Goal: Information Seeking & Learning: Compare options

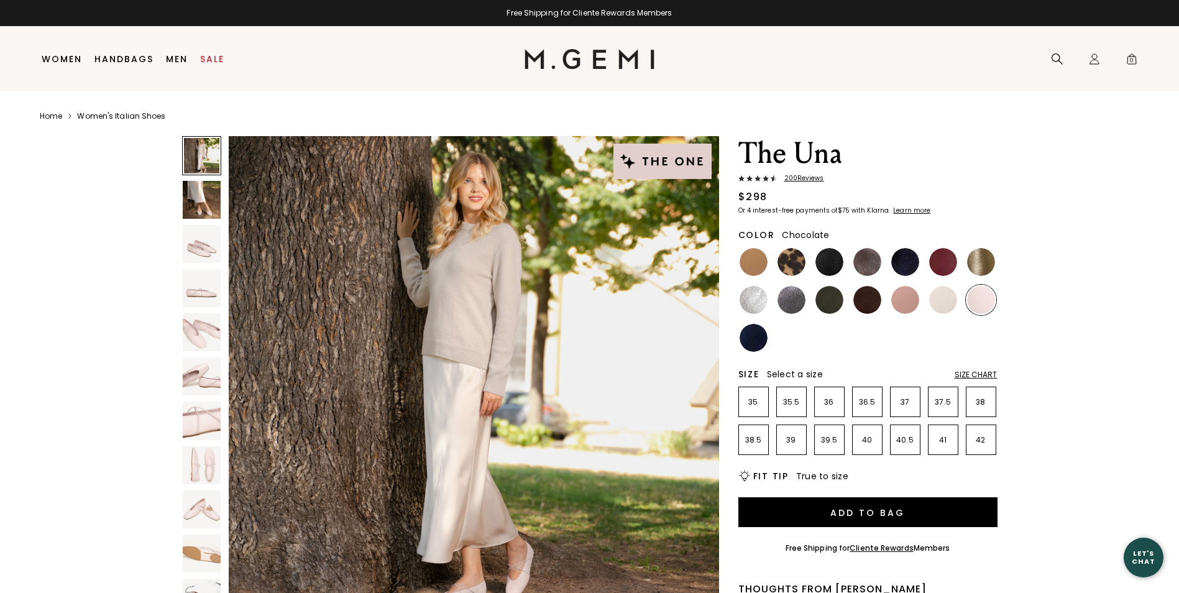
click at [880, 300] on img at bounding box center [867, 300] width 28 height 28
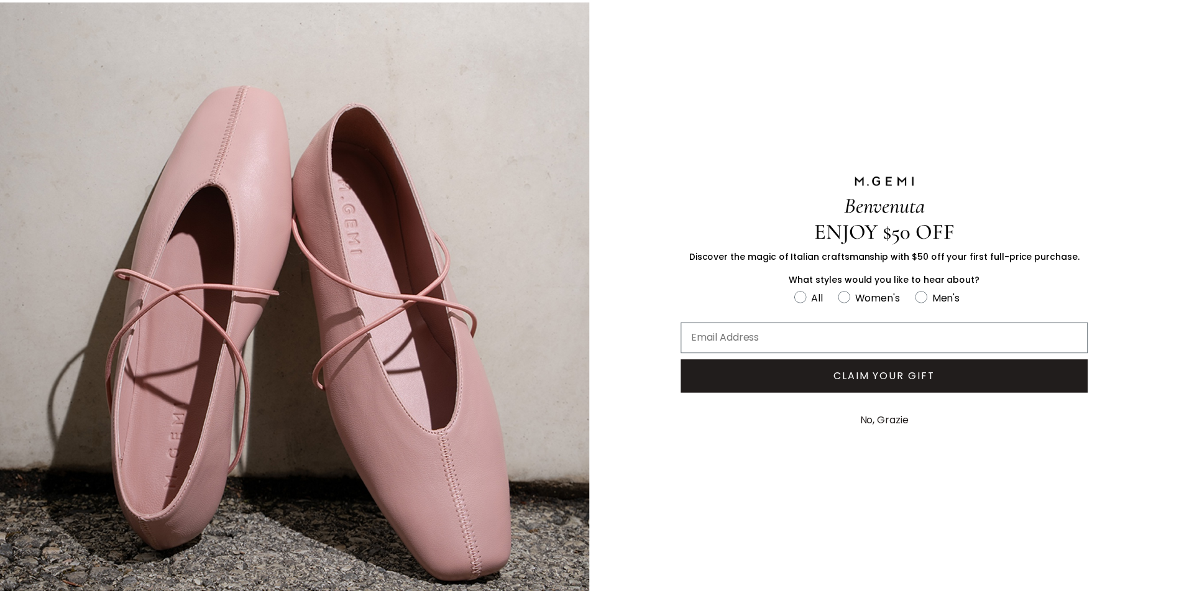
scroll to position [5, 0]
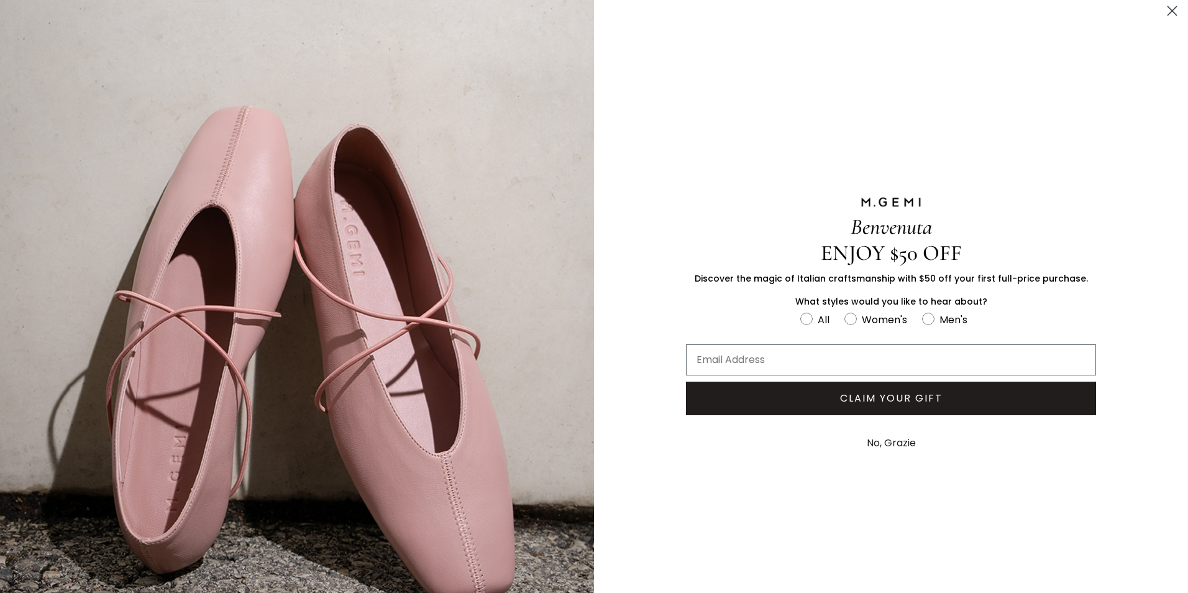
drag, startPoint x: 1026, startPoint y: 173, endPoint x: 1077, endPoint y: 88, distance: 99.2
click at [1026, 170] on div "Benvenuta ENJOY $50 OFF Discover the magic of Italian craftsmanship with $50 of…" at bounding box center [891, 327] width 485 height 665
click at [1162, 14] on circle "Close dialog" at bounding box center [1172, 11] width 21 height 21
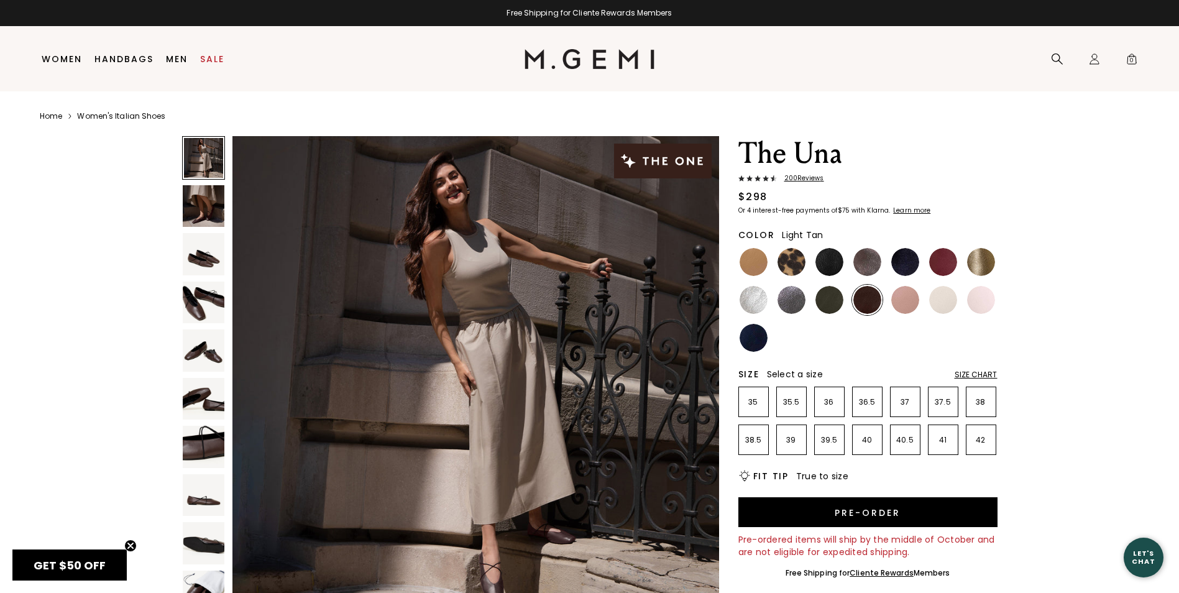
click at [749, 257] on img at bounding box center [753, 262] width 28 height 28
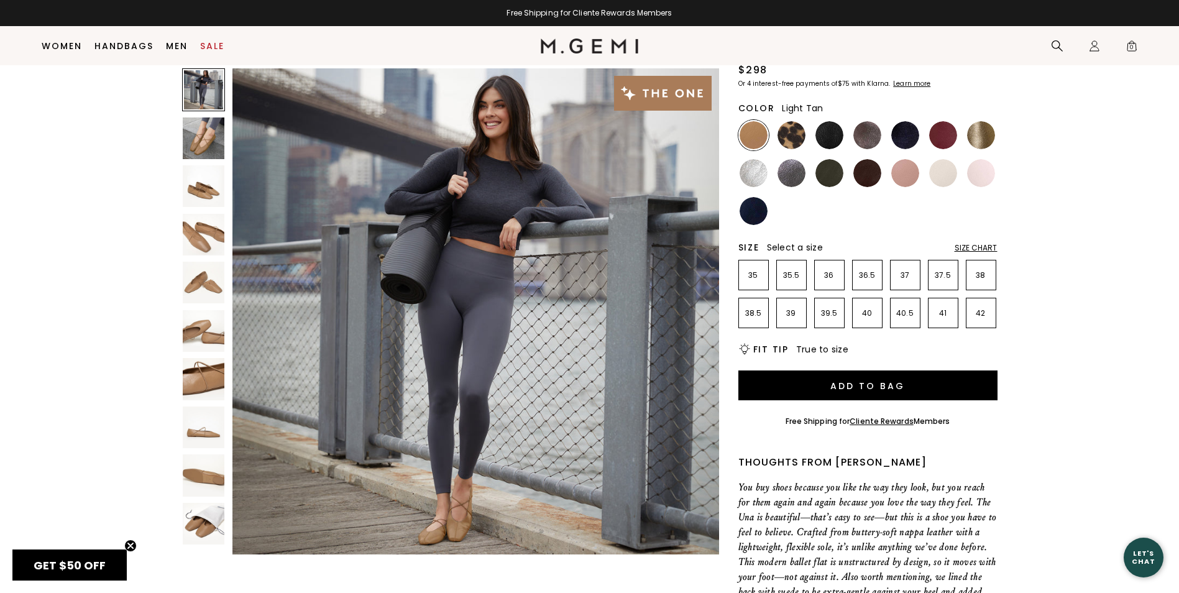
scroll to position [98, 0]
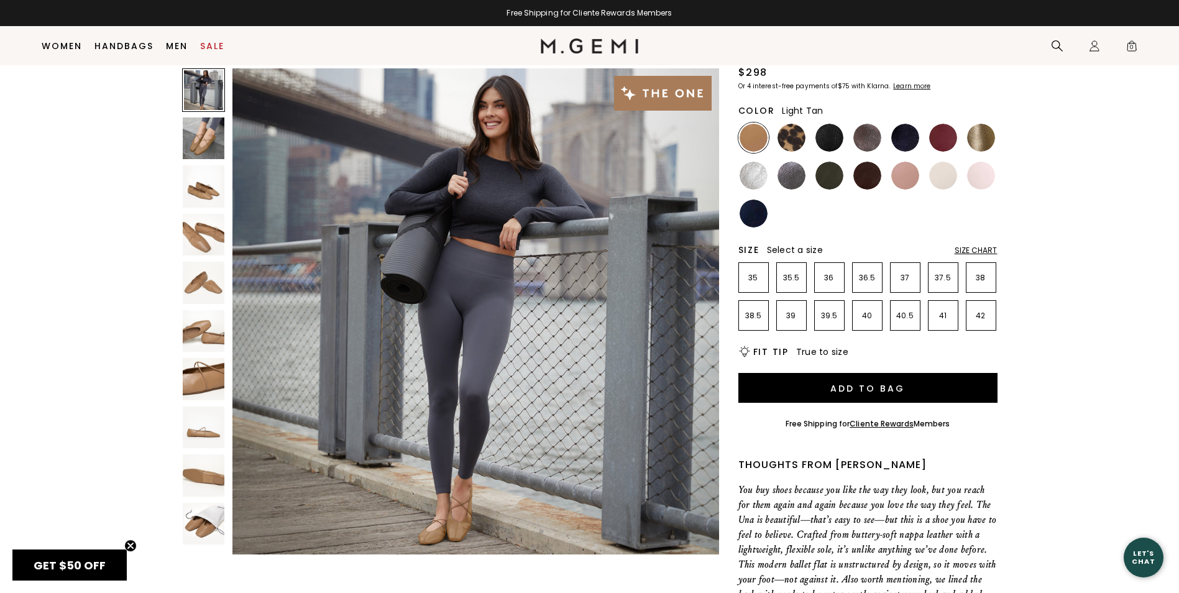
click at [212, 147] on img at bounding box center [204, 138] width 42 height 42
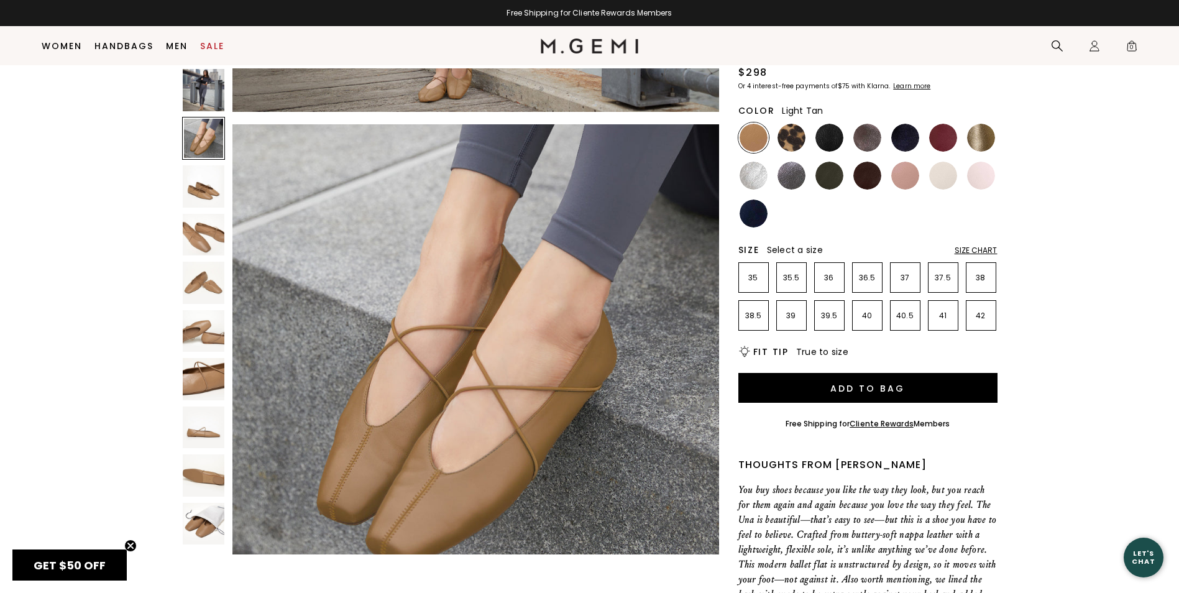
scroll to position [489, 0]
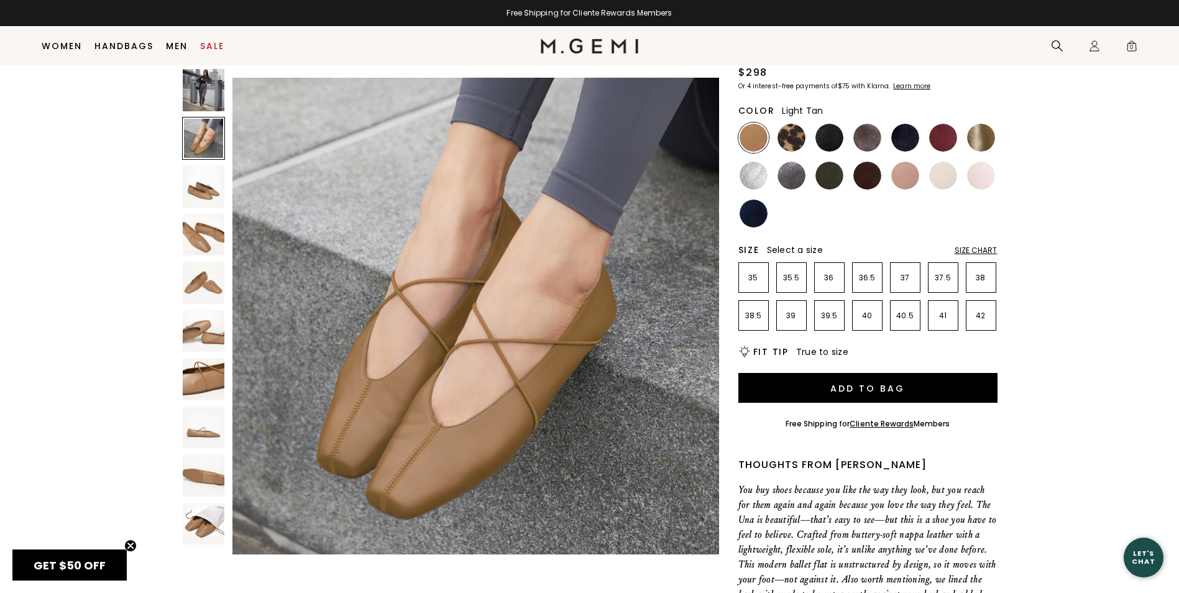
click at [209, 104] on img at bounding box center [204, 90] width 42 height 42
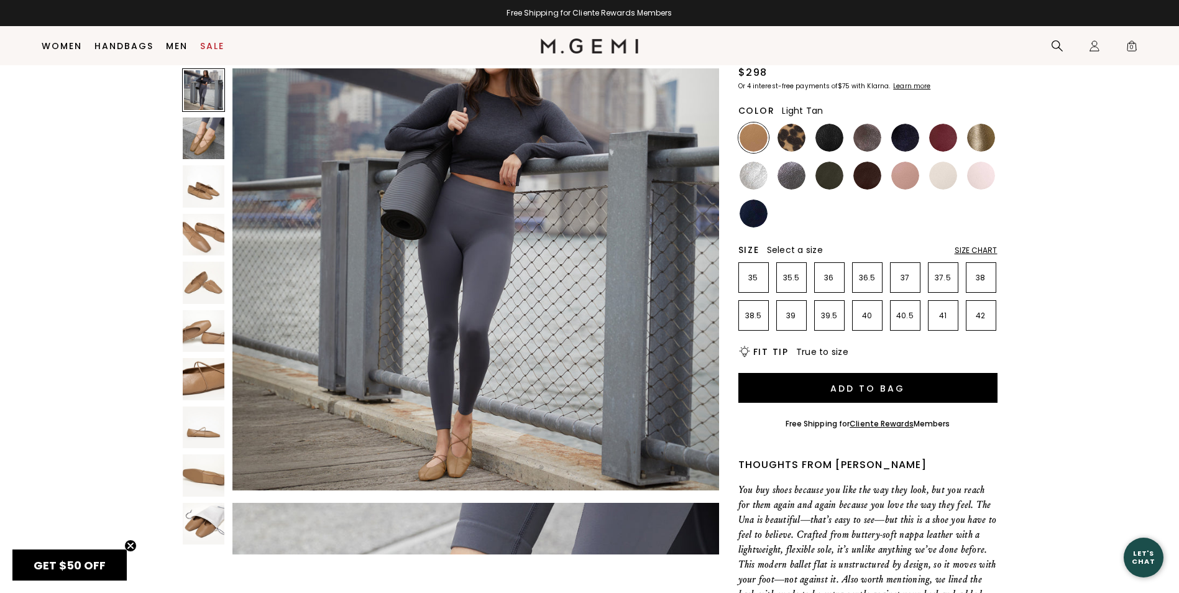
scroll to position [0, 0]
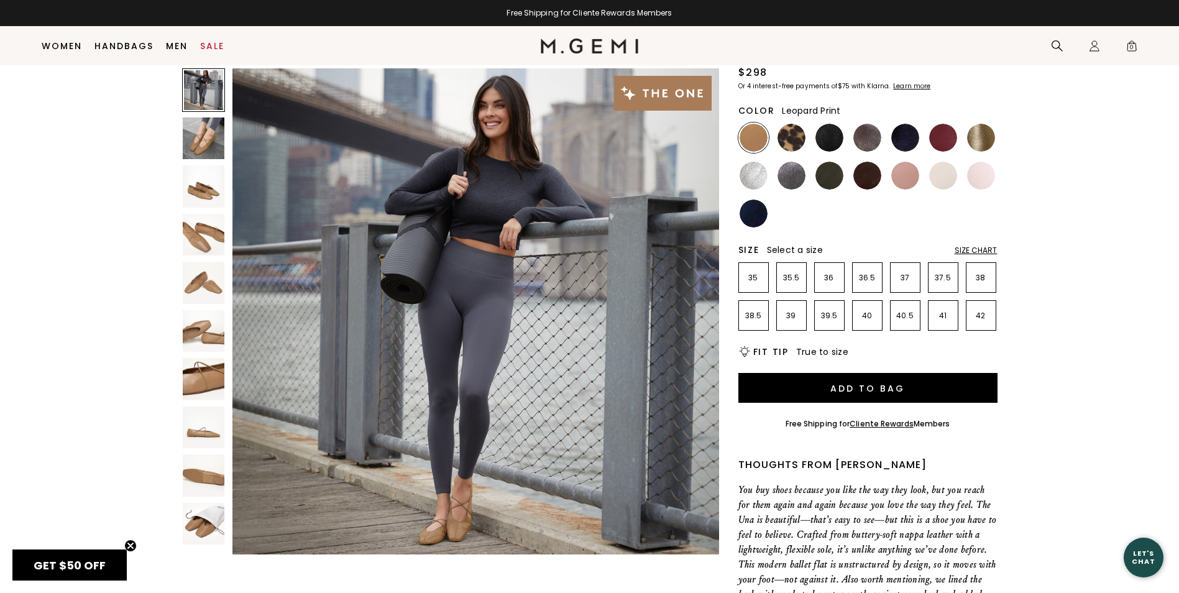
click at [787, 147] on img at bounding box center [791, 138] width 28 height 28
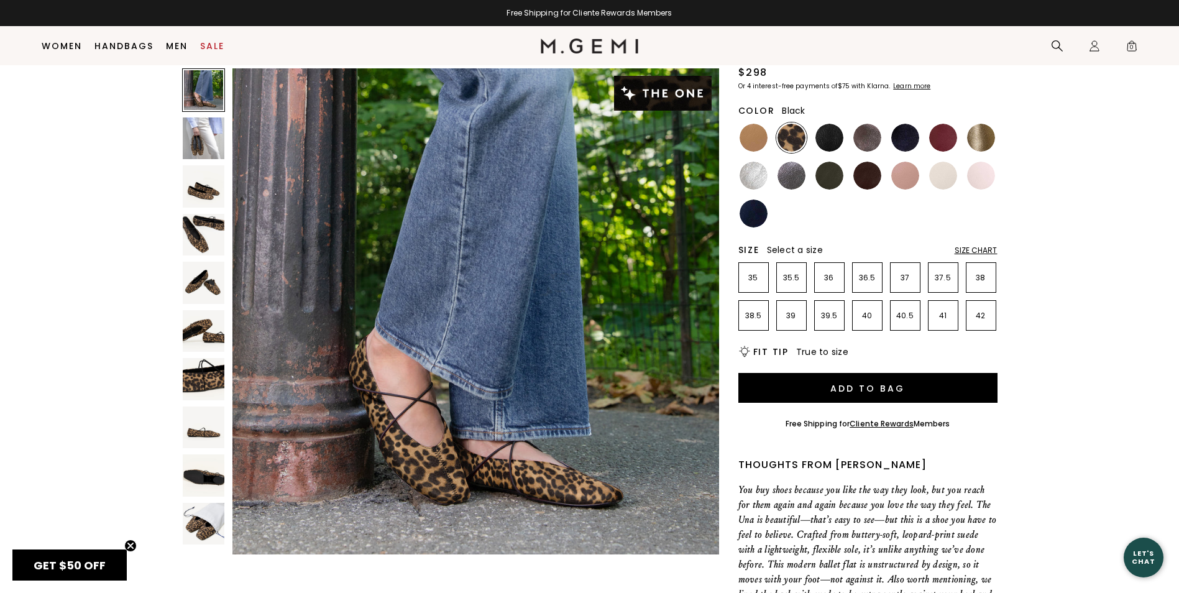
click at [826, 131] on img at bounding box center [829, 138] width 28 height 28
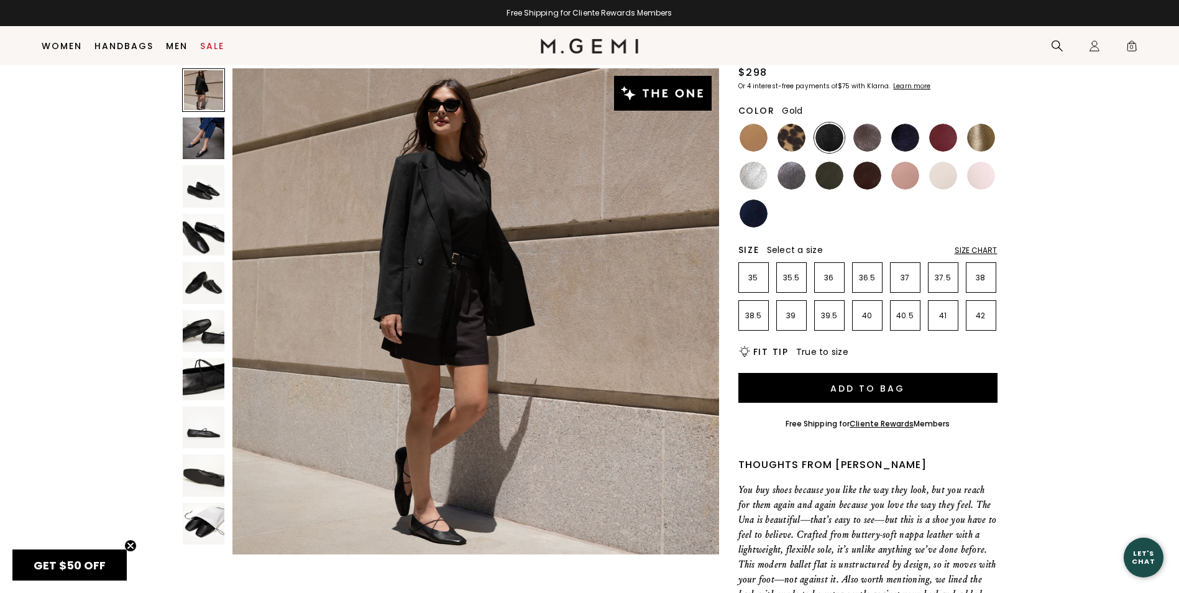
click at [979, 129] on img at bounding box center [981, 138] width 28 height 28
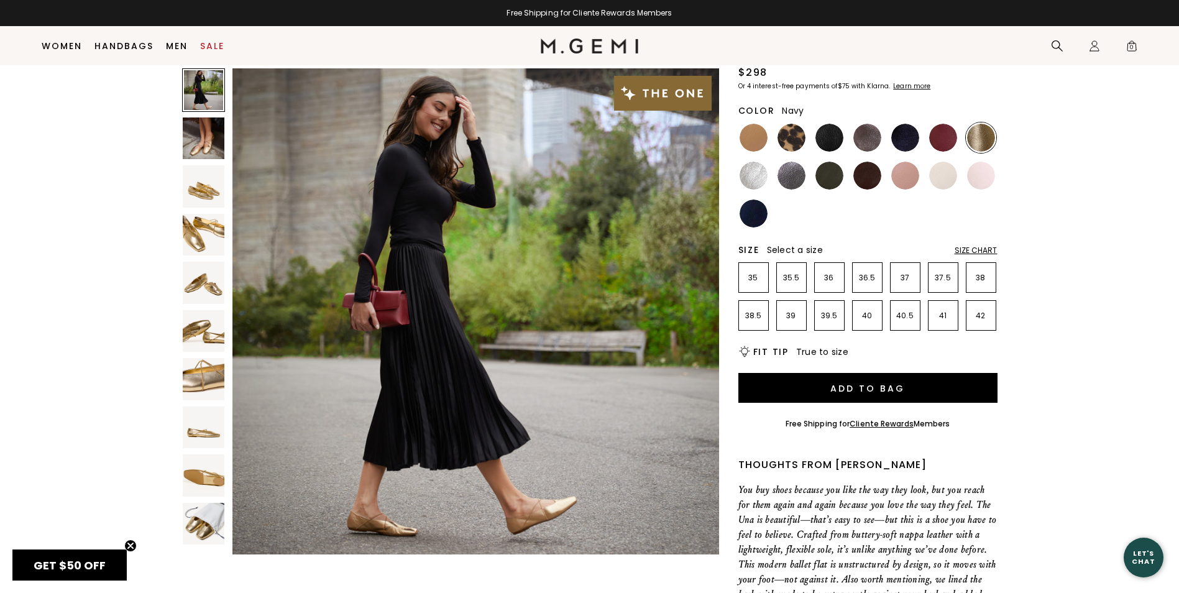
click at [759, 204] on img at bounding box center [753, 213] width 28 height 28
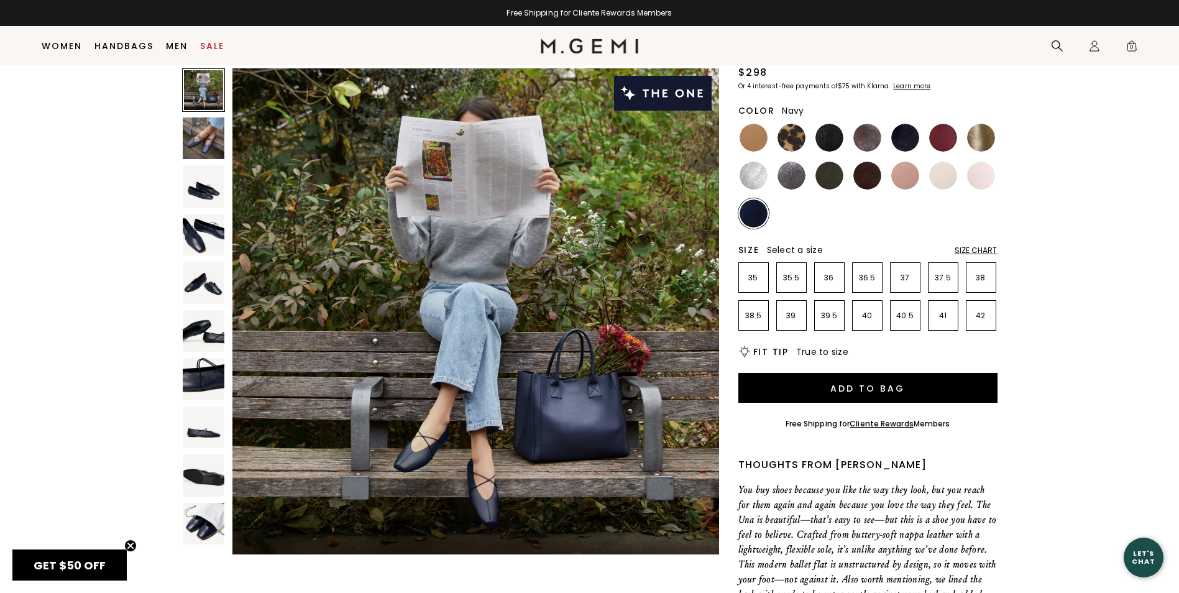
click at [200, 133] on img at bounding box center [204, 138] width 42 height 42
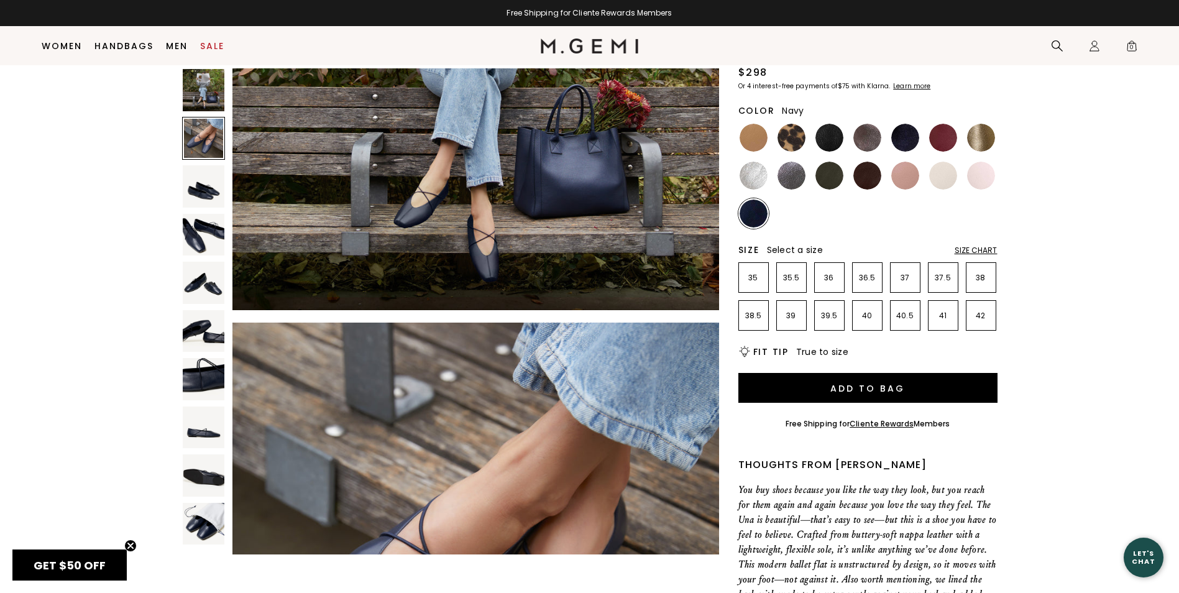
scroll to position [489, 0]
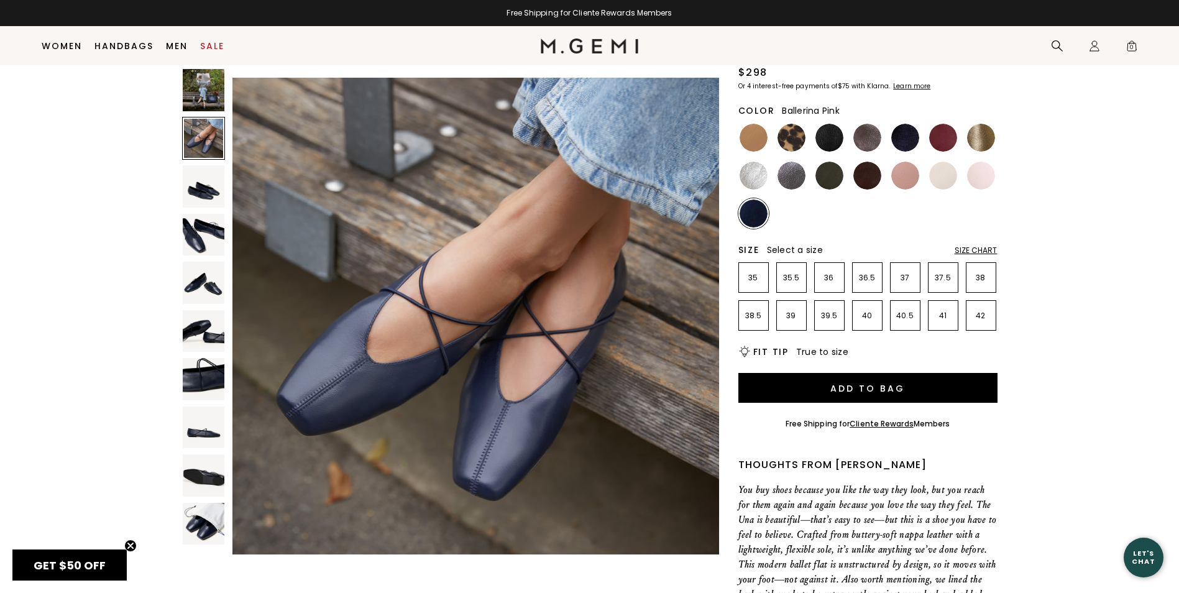
click at [982, 188] on img at bounding box center [981, 176] width 28 height 28
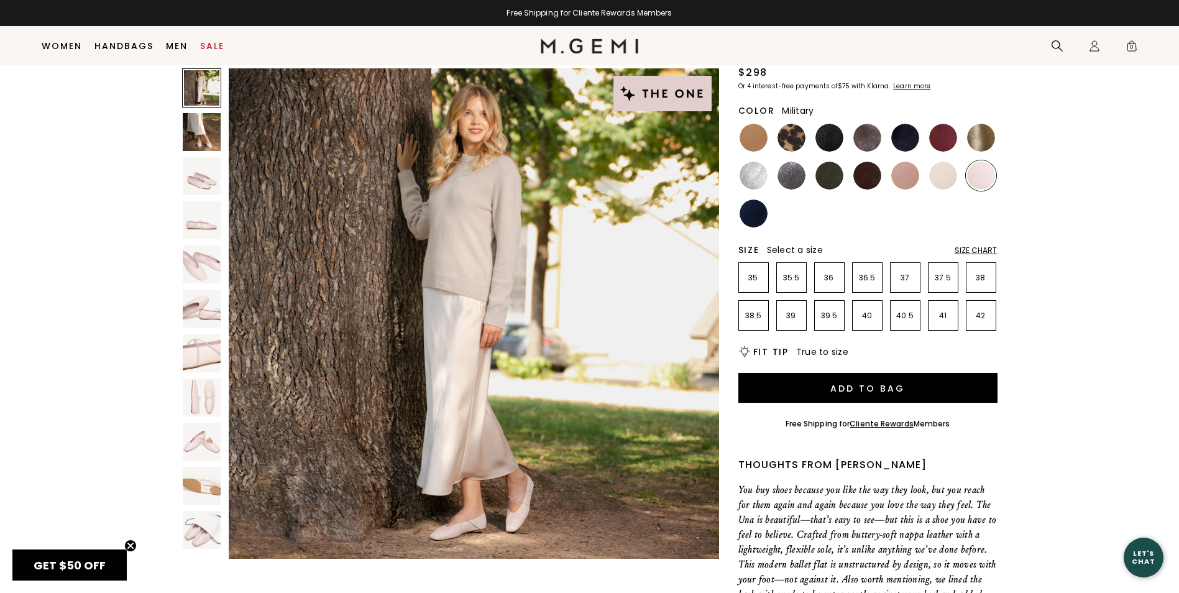
click at [846, 185] on ul at bounding box center [867, 175] width 259 height 106
click at [836, 182] on img at bounding box center [829, 176] width 28 height 28
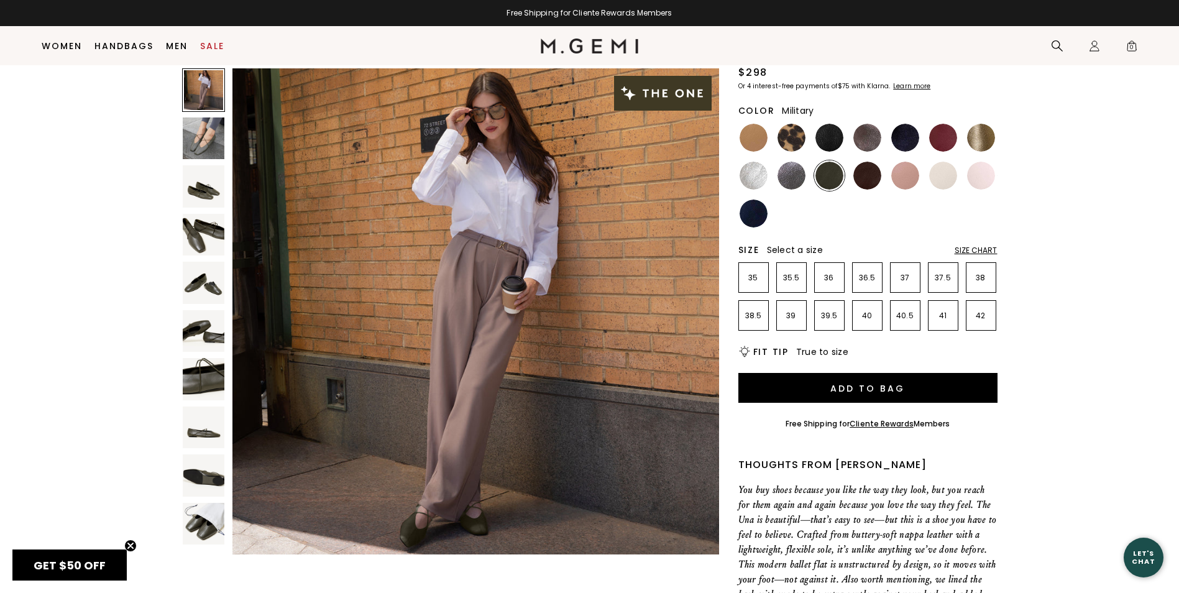
click at [205, 128] on img at bounding box center [204, 138] width 42 height 42
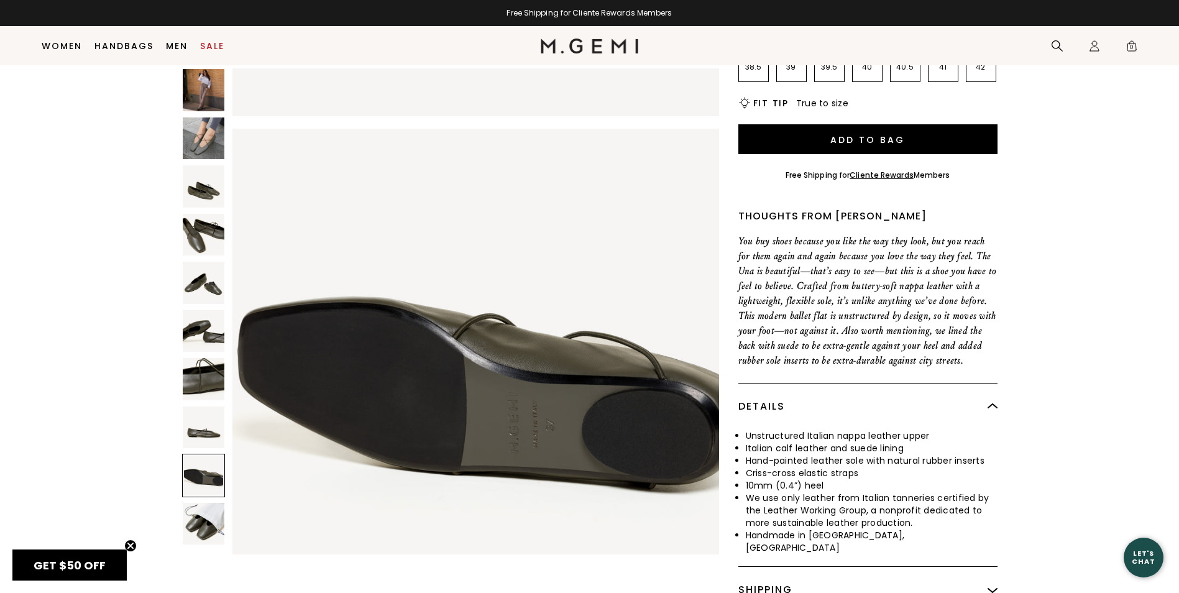
scroll to position [3732, 0]
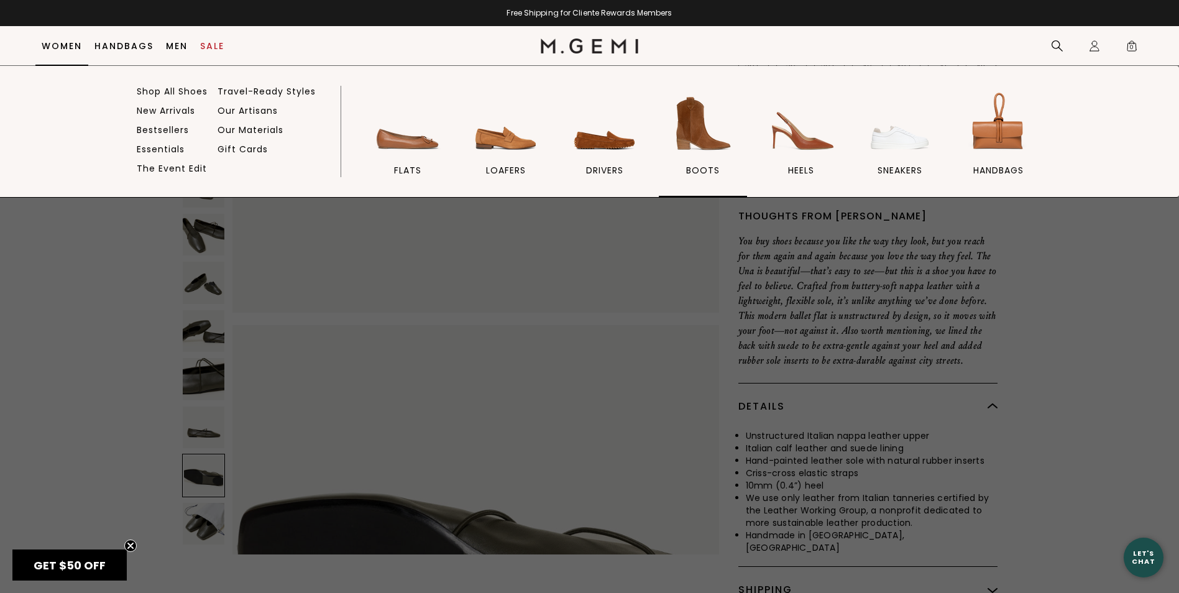
click at [695, 170] on span "BOOTS" at bounding box center [703, 170] width 34 height 11
